Goal: Check status: Check status

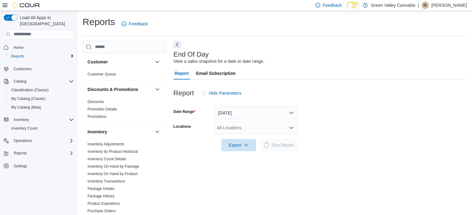
scroll to position [4, 0]
